Goal: Find specific page/section: Find specific page/section

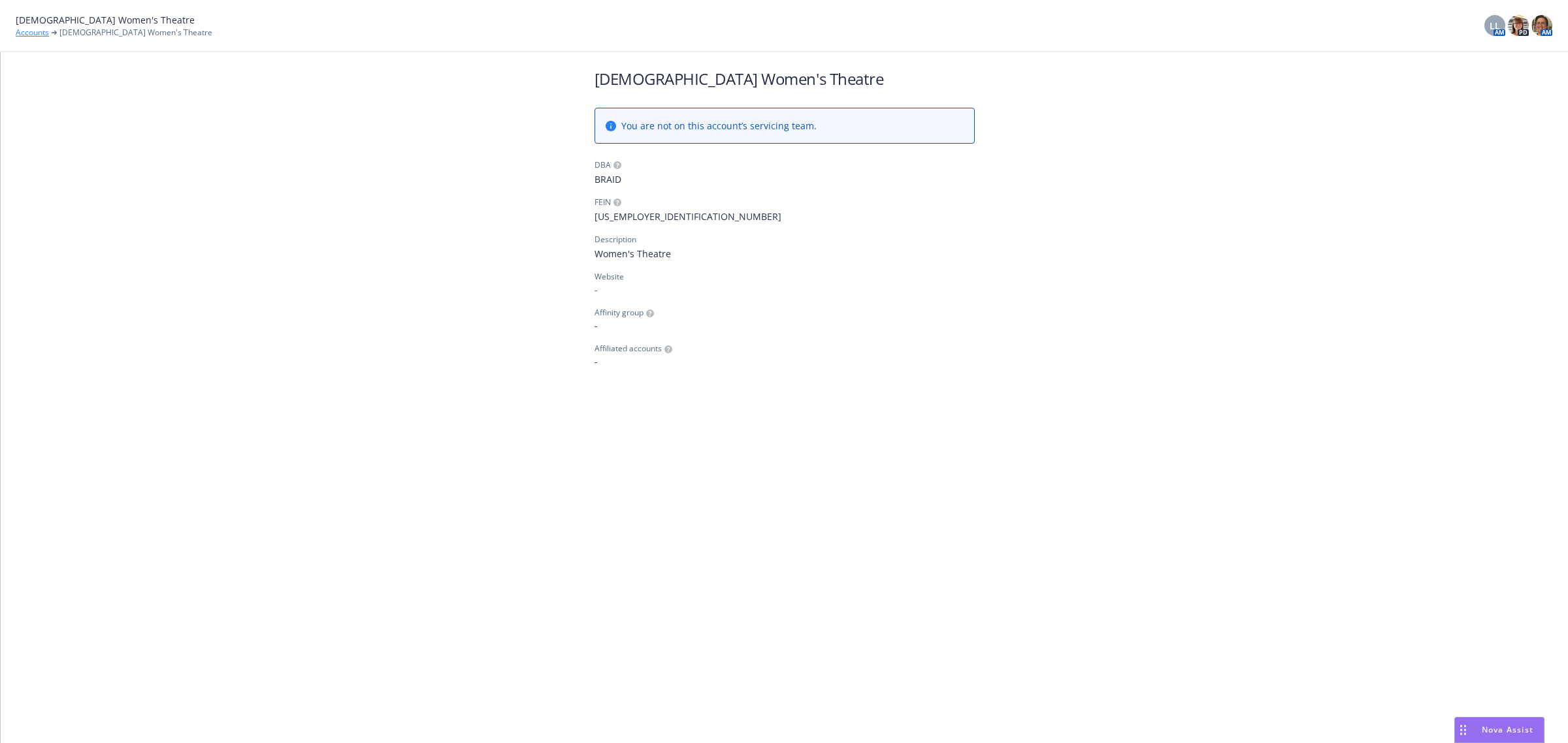
click at [27, 31] on link "Accounts" at bounding box center [32, 32] width 34 height 12
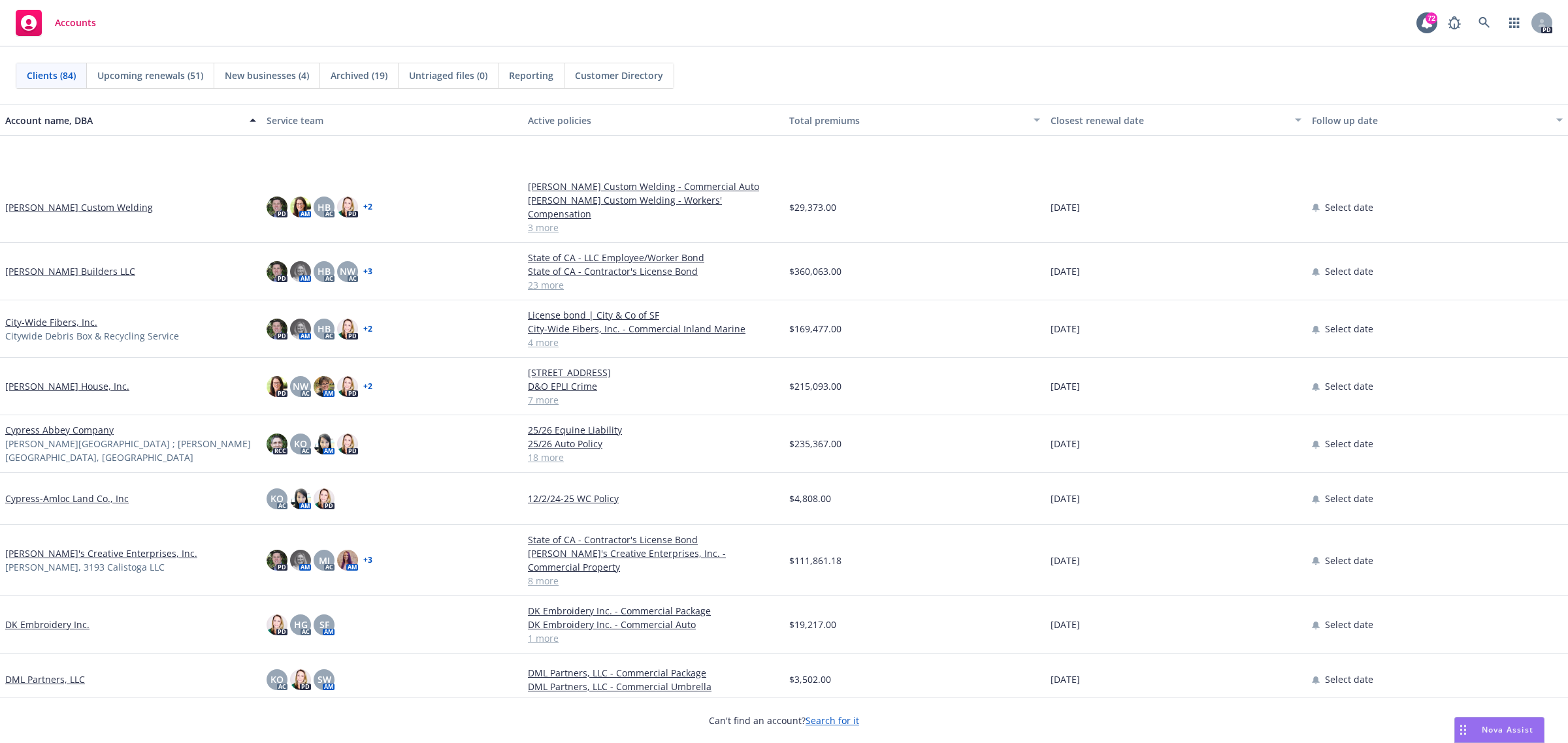
scroll to position [1225, 0]
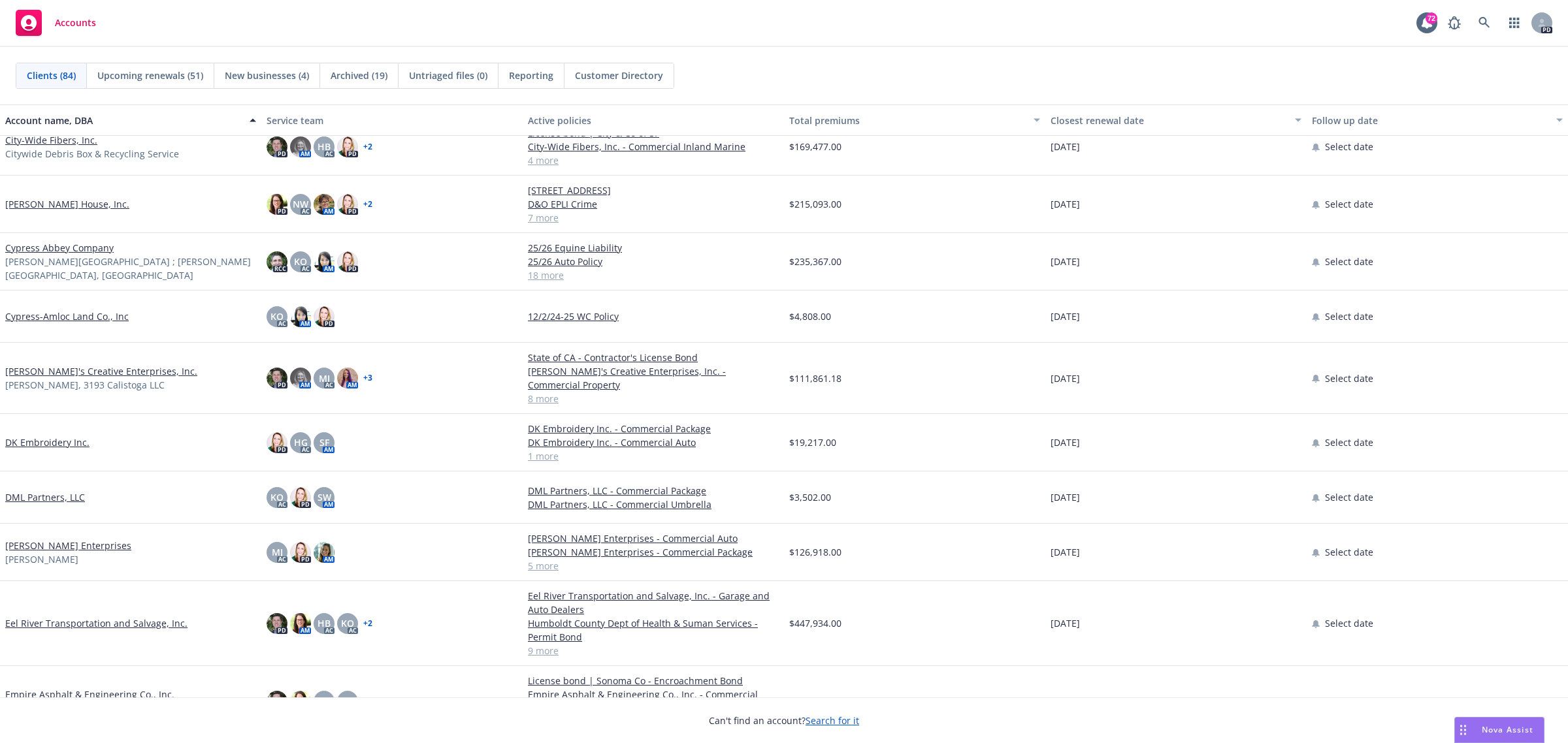
click at [34, 364] on link "[PERSON_NAME]'s Creative Enterprises, Inc." at bounding box center [101, 371] width 192 height 14
